Goal: Task Accomplishment & Management: Manage account settings

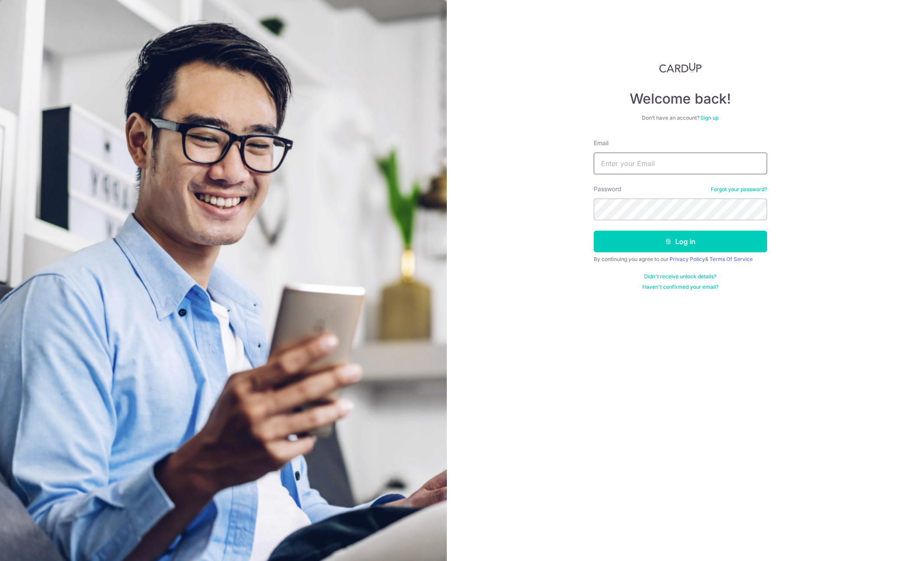
click at [647, 166] on input "Email" at bounding box center [680, 164] width 173 height 22
click at [657, 161] on input "Email" at bounding box center [680, 164] width 173 height 22
click at [848, 172] on div "Welcome back! Don’t have an account? Sign up Email Password Forgot your passwor…" at bounding box center [680, 280] width 467 height 561
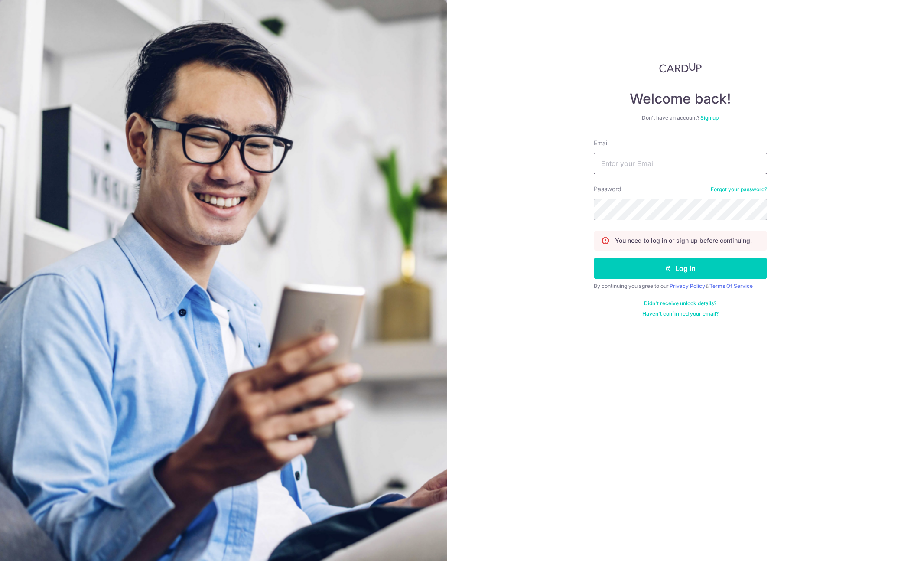
click at [642, 166] on input "Email" at bounding box center [680, 164] width 173 height 22
